Goal: Task Accomplishment & Management: Manage account settings

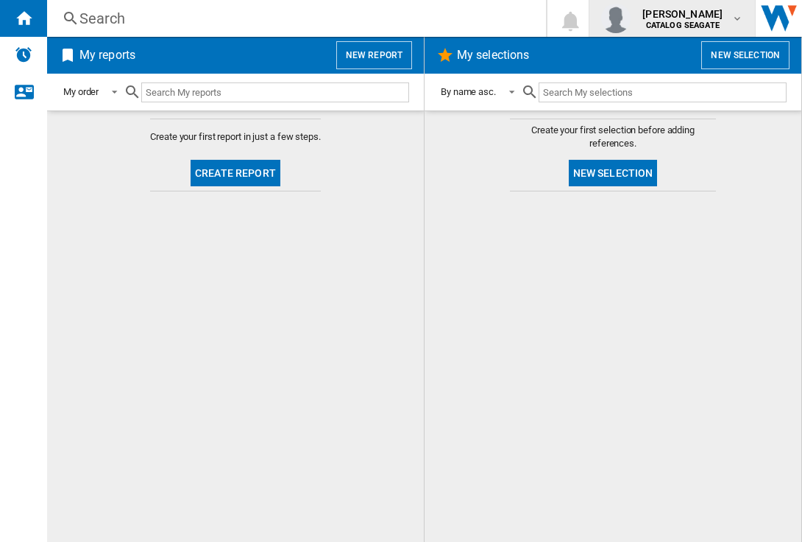
click at [713, 23] on b "CATALOG SEAGATE" at bounding box center [683, 26] width 74 height 10
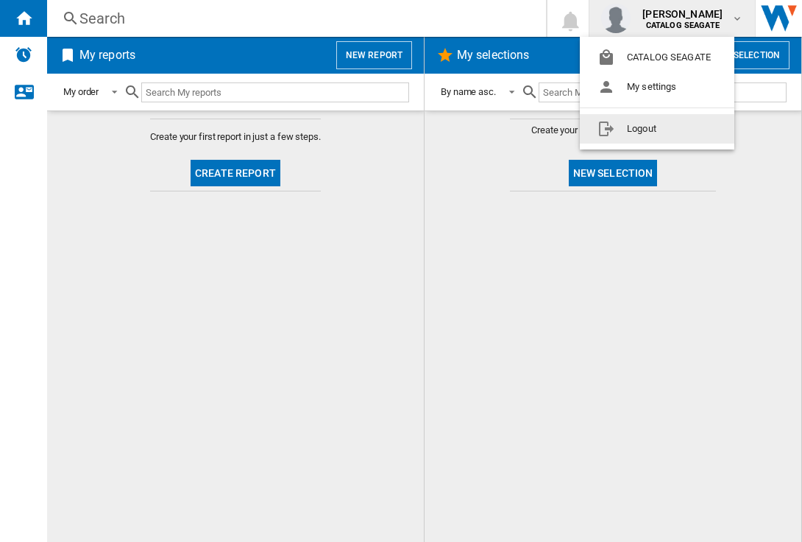
click at [692, 135] on button "Logout" at bounding box center [657, 128] width 155 height 29
